Goal: Transaction & Acquisition: Purchase product/service

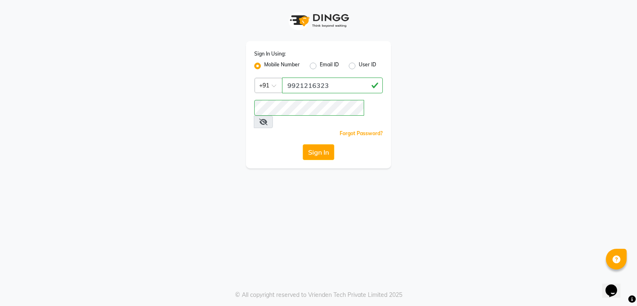
click at [321, 144] on button "Sign In" at bounding box center [318, 152] width 31 height 16
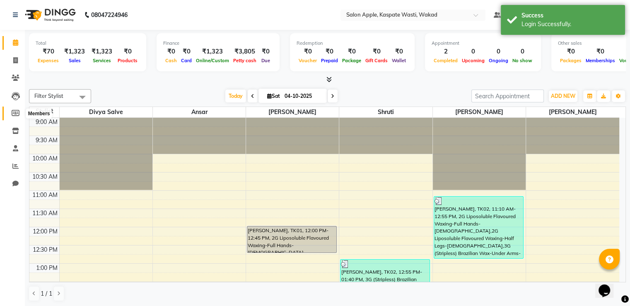
click at [17, 114] on icon at bounding box center [16, 113] width 8 height 6
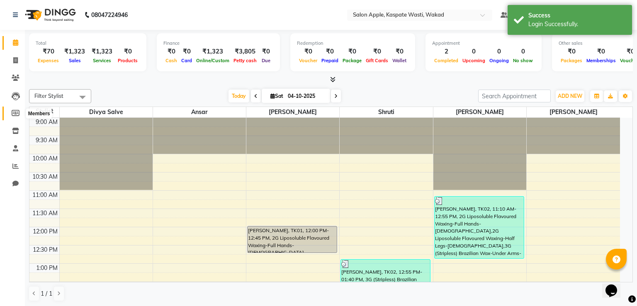
select select
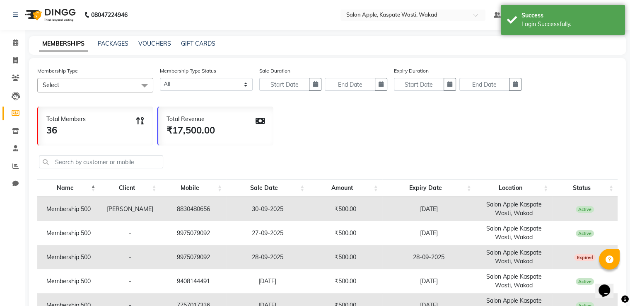
click at [98, 83] on span "Select" at bounding box center [95, 85] width 116 height 15
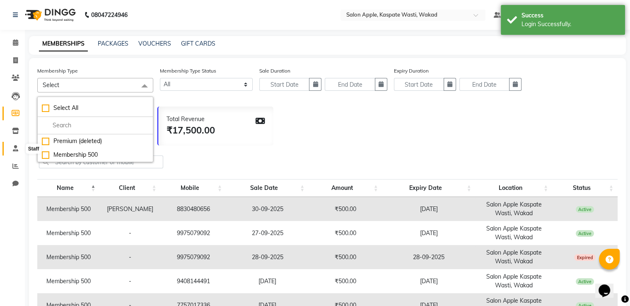
click at [12, 147] on span at bounding box center [15, 149] width 15 height 10
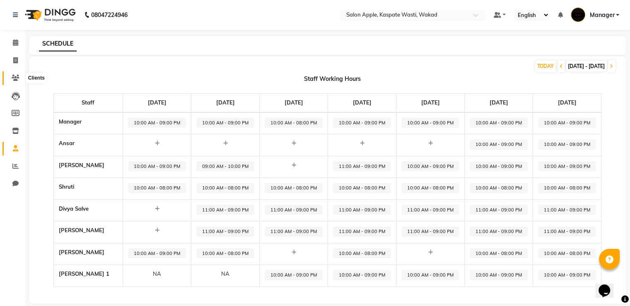
click at [15, 81] on span at bounding box center [15, 78] width 15 height 10
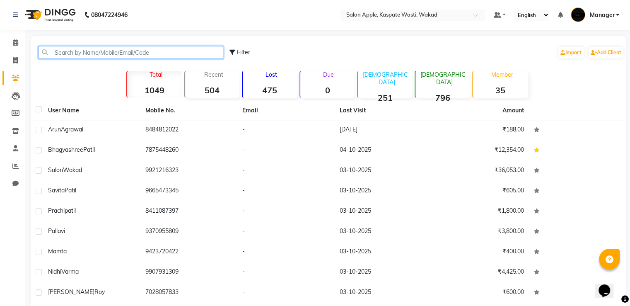
click at [79, 55] on input "text" at bounding box center [131, 52] width 185 height 13
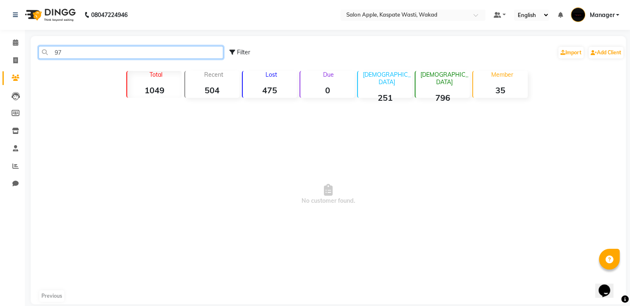
type input "9"
type input "8"
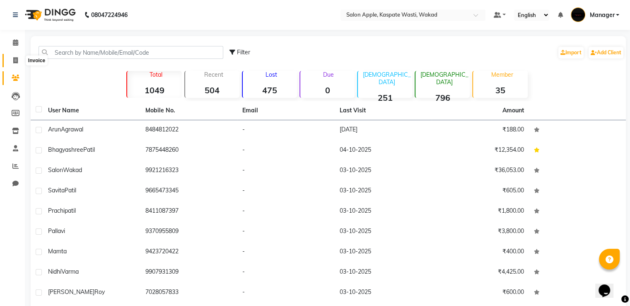
click at [12, 59] on span at bounding box center [15, 61] width 15 height 10
select select "service"
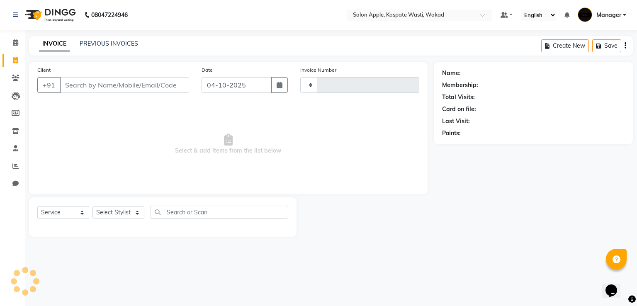
type input "1678"
select select "7956"
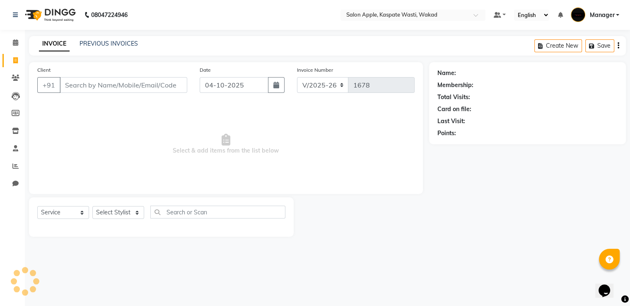
select select "88767"
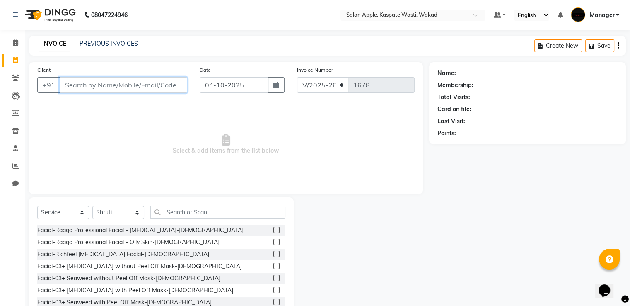
click at [76, 81] on input "Client" at bounding box center [124, 85] width 128 height 16
type input "9762023140"
click at [160, 86] on span "Add Client" at bounding box center [166, 85] width 33 height 8
select select "22"
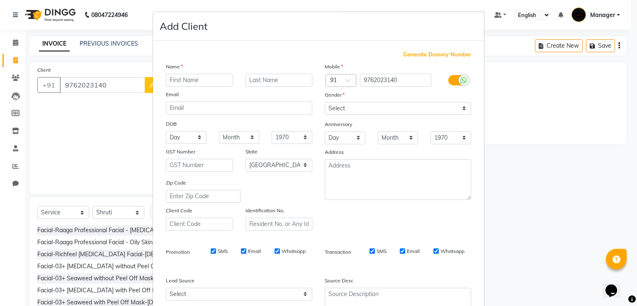
click at [182, 77] on input "text" at bounding box center [199, 80] width 67 height 13
type input "Priya"
click at [280, 82] on input "text" at bounding box center [278, 80] width 67 height 13
type input "[PERSON_NAME]"
click at [347, 107] on select "Select [DEMOGRAPHIC_DATA] [DEMOGRAPHIC_DATA] Other Prefer Not To Say" at bounding box center [397, 108] width 146 height 13
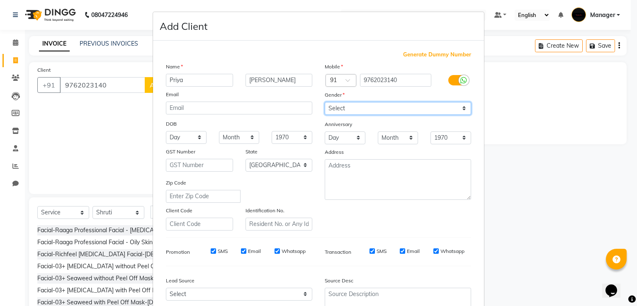
select select "[DEMOGRAPHIC_DATA]"
click at [324, 102] on select "Select [DEMOGRAPHIC_DATA] [DEMOGRAPHIC_DATA] Other Prefer Not To Say" at bounding box center [397, 108] width 146 height 13
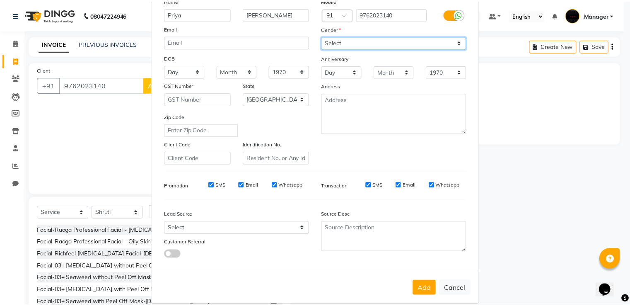
scroll to position [81, 0]
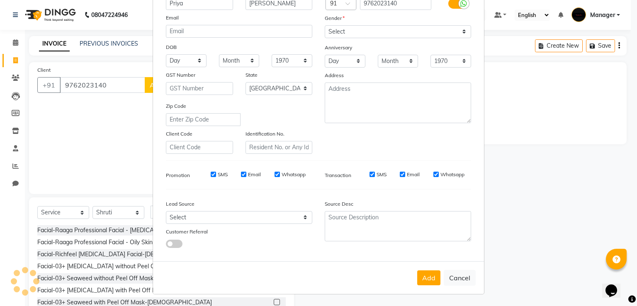
click at [424, 272] on button "Add" at bounding box center [428, 277] width 23 height 15
select select
select select "null"
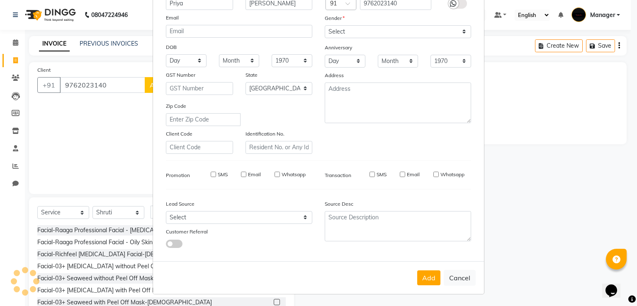
select select
checkbox input "false"
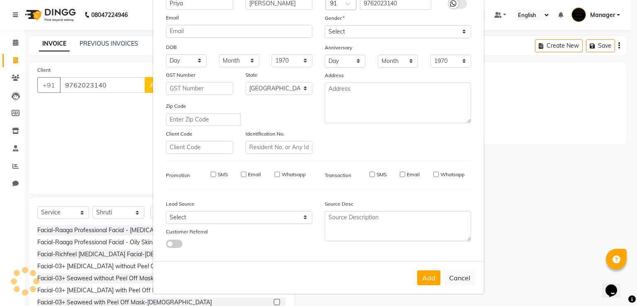
checkbox input "false"
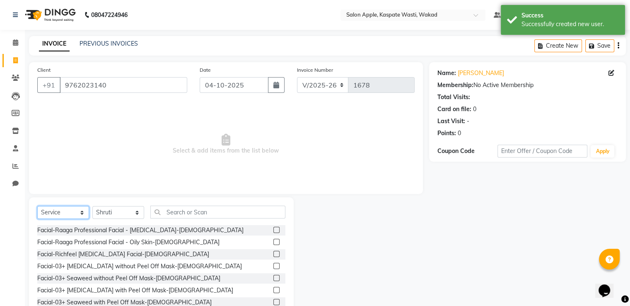
click at [61, 209] on select "Select Service Product Membership Package Voucher Prepaid Gift Card" at bounding box center [63, 212] width 52 height 13
select select "membership"
click at [37, 206] on select "Select Service Product Membership Package Voucher Prepaid Gift Card" at bounding box center [63, 212] width 52 height 13
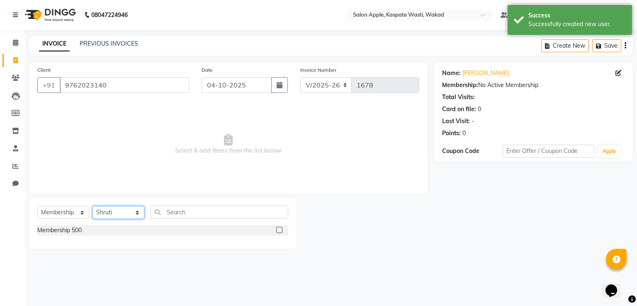
click at [119, 217] on select "Select Stylist Ansar Divya salve [PERSON_NAME] [PERSON_NAME] 1 Manager [PERSON_…" at bounding box center [118, 212] width 52 height 13
select select "90276"
click at [92, 206] on select "Select Stylist Ansar Divya salve [PERSON_NAME] [PERSON_NAME] 1 Manager [PERSON_…" at bounding box center [118, 212] width 52 height 13
click at [276, 229] on div "Membership 500" at bounding box center [162, 230] width 251 height 10
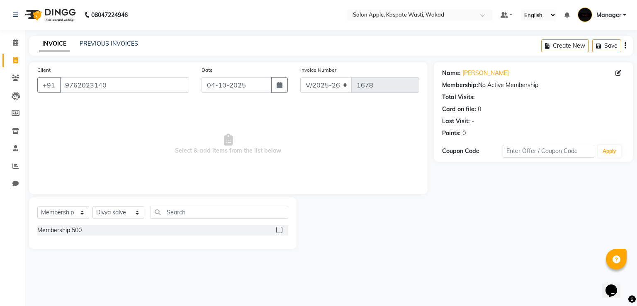
click at [279, 229] on label at bounding box center [279, 230] width 6 height 6
click at [279, 229] on input "checkbox" at bounding box center [278, 230] width 5 height 5
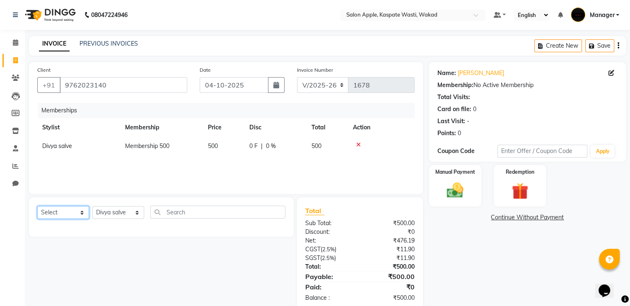
click at [68, 212] on select "Select Service Product Package Voucher Prepaid Gift Card" at bounding box center [63, 212] width 52 height 13
select select "service"
click at [37, 206] on select "Select Service Product Package Voucher Prepaid Gift Card" at bounding box center [63, 212] width 52 height 13
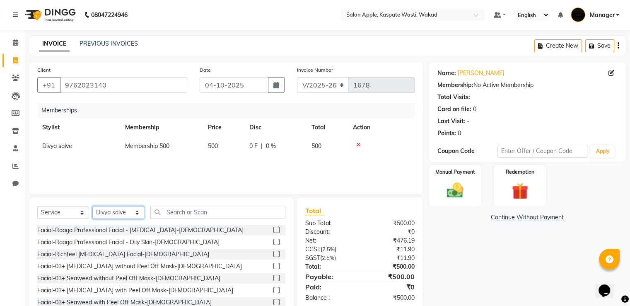
click at [109, 213] on select "Select Stylist Ansar Divya salve [PERSON_NAME] [PERSON_NAME] 1 Manager [PERSON_…" at bounding box center [118, 212] width 52 height 13
select select "83985"
click at [92, 206] on select "Select Stylist Ansar Divya salve [PERSON_NAME] [PERSON_NAME] 1 Manager [PERSON_…" at bounding box center [118, 212] width 52 height 13
click at [180, 208] on input "text" at bounding box center [217, 212] width 135 height 13
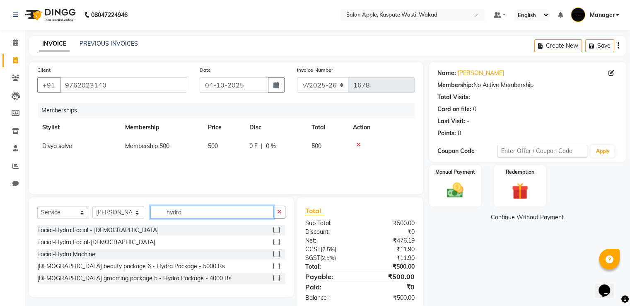
type input "hydra"
click at [277, 230] on label at bounding box center [277, 230] width 6 height 6
click at [277, 230] on input "checkbox" at bounding box center [276, 230] width 5 height 5
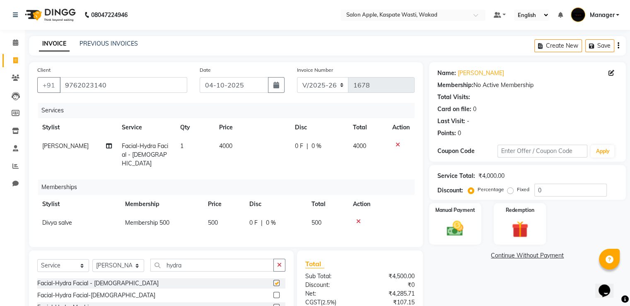
checkbox input "false"
click at [238, 264] on input "hydra" at bounding box center [211, 265] width 123 height 13
type input "h"
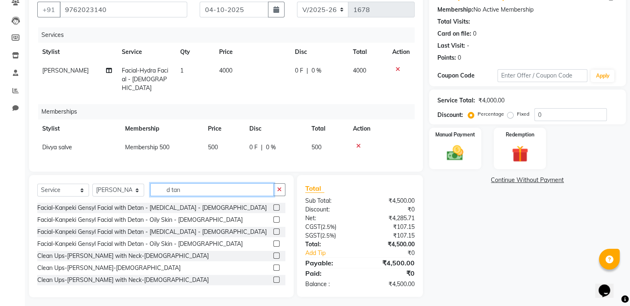
scroll to position [77, 0]
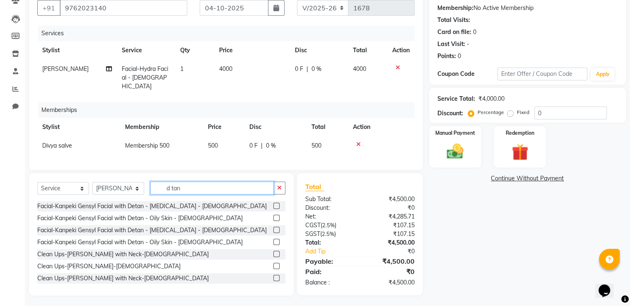
type input "d tan"
click at [274, 263] on label at bounding box center [277, 266] width 6 height 6
click at [274, 264] on input "checkbox" at bounding box center [276, 266] width 5 height 5
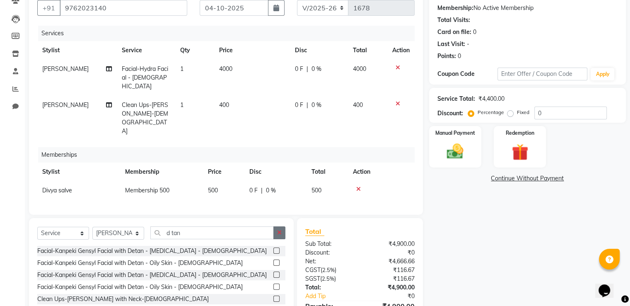
checkbox input "false"
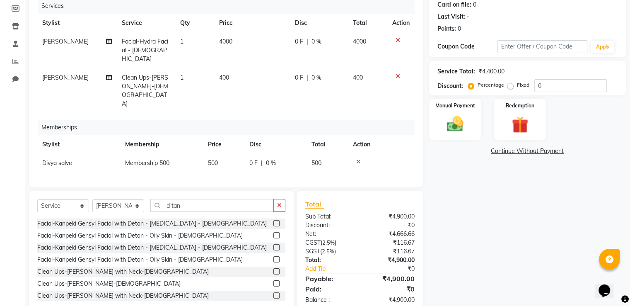
scroll to position [0, 0]
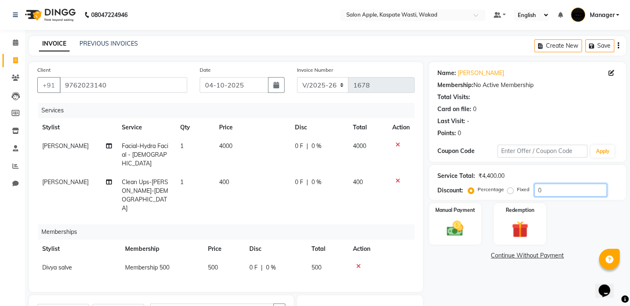
click at [547, 191] on input "0" at bounding box center [571, 190] width 73 height 13
type input "20"
click at [454, 236] on img at bounding box center [455, 229] width 28 height 20
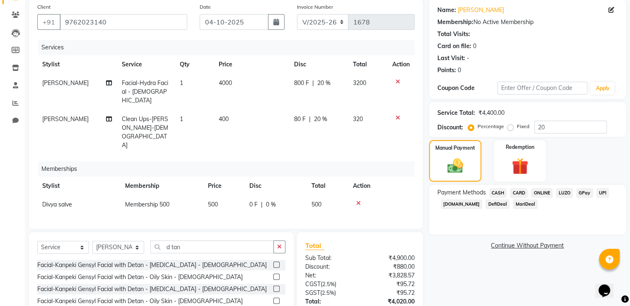
scroll to position [104, 0]
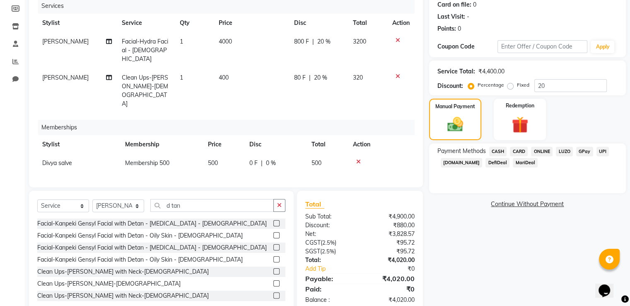
click at [547, 152] on span "ONLINE" at bounding box center [542, 152] width 22 height 10
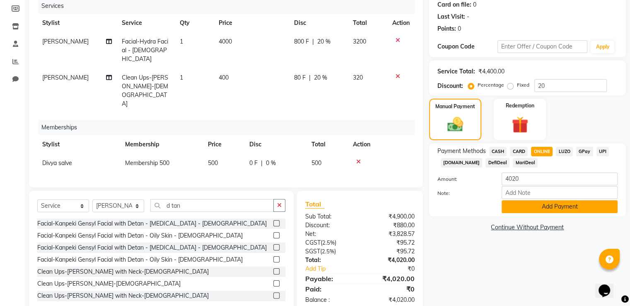
click at [526, 208] on button "Add Payment" at bounding box center [560, 206] width 116 height 13
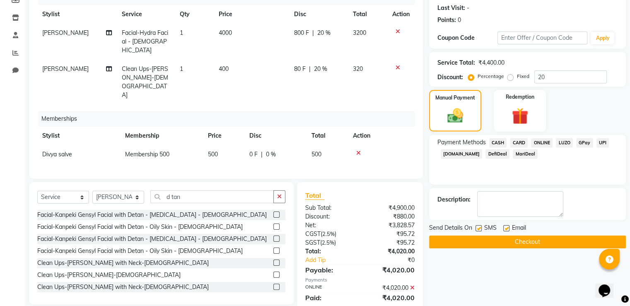
scroll to position [121, 0]
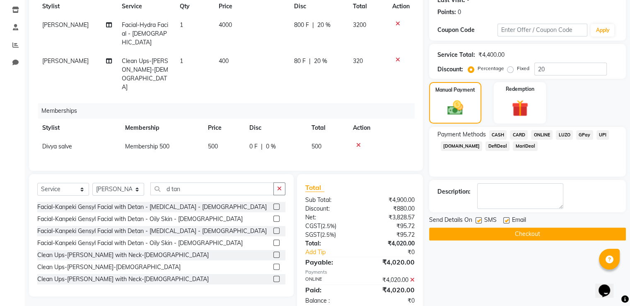
click at [501, 234] on button "Checkout" at bounding box center [527, 234] width 197 height 13
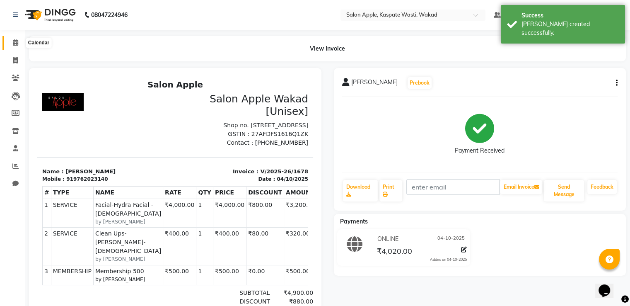
click at [12, 44] on span at bounding box center [15, 43] width 15 height 10
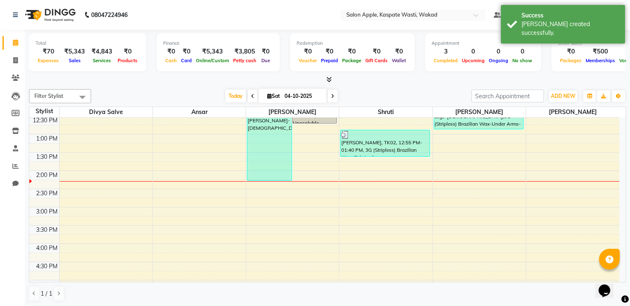
scroll to position [83, 0]
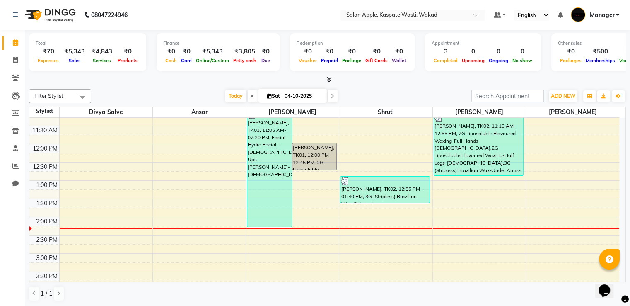
click at [435, 93] on div "[DATE] [DATE]" at bounding box center [281, 96] width 372 height 12
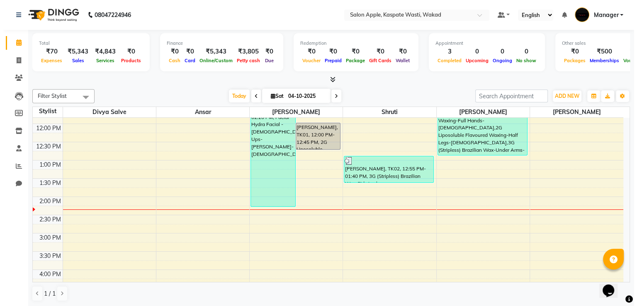
scroll to position [0, 0]
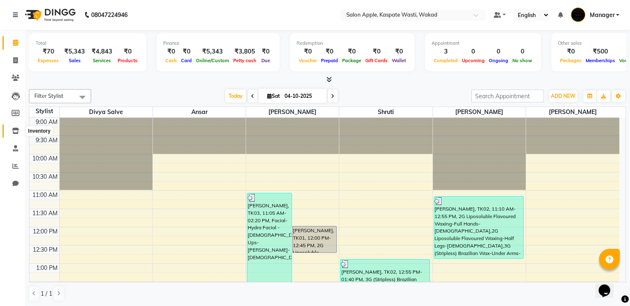
click at [16, 128] on icon at bounding box center [15, 131] width 7 height 6
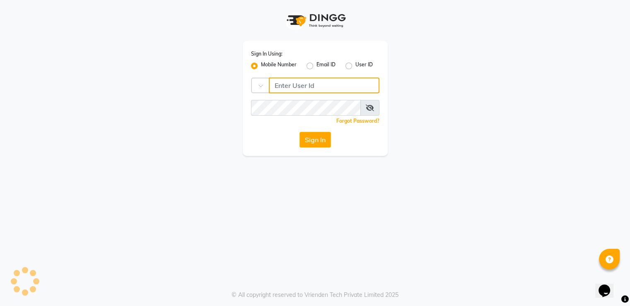
type input "9921216323"
